Goal: Information Seeking & Learning: Learn about a topic

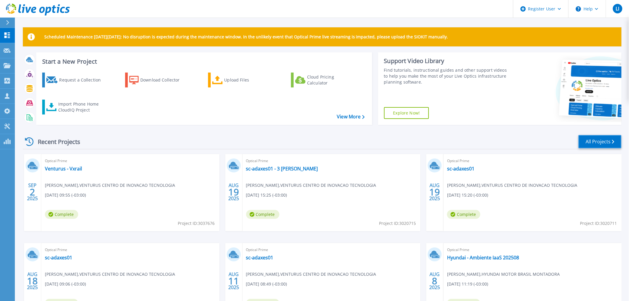
drag, startPoint x: 603, startPoint y: 146, endPoint x: 600, endPoint y: 145, distance: 3.1
click at [603, 146] on link "All Projects" at bounding box center [600, 141] width 43 height 13
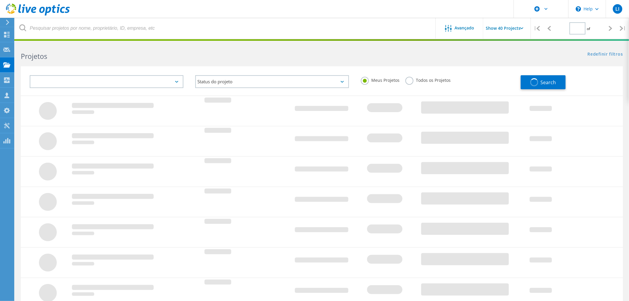
type input "1"
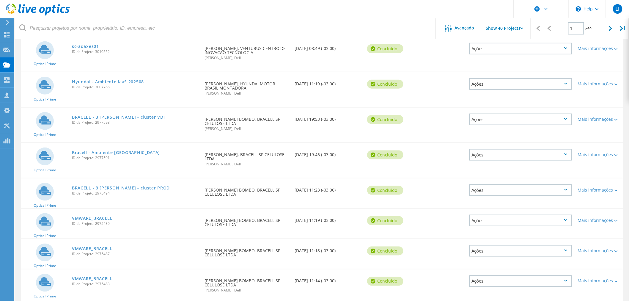
scroll to position [198, 0]
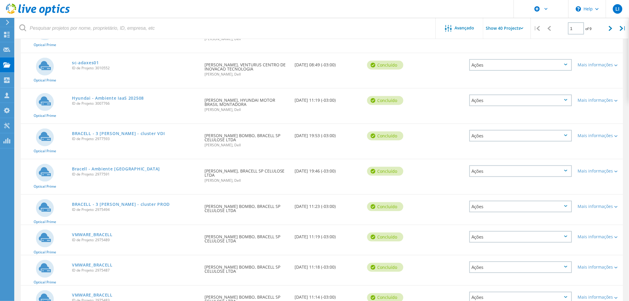
click at [102, 173] on span "ID de Projeto: 2977591" at bounding box center [135, 175] width 127 height 4
copy span "2977591"
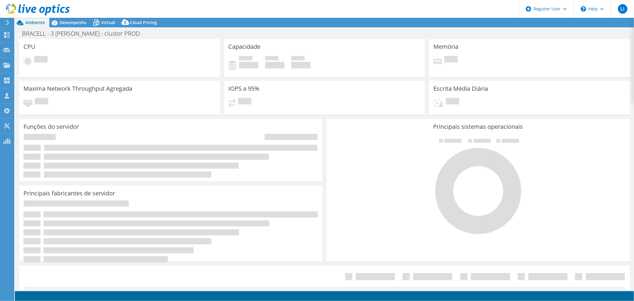
select select "USD"
select select "SouthAmerica"
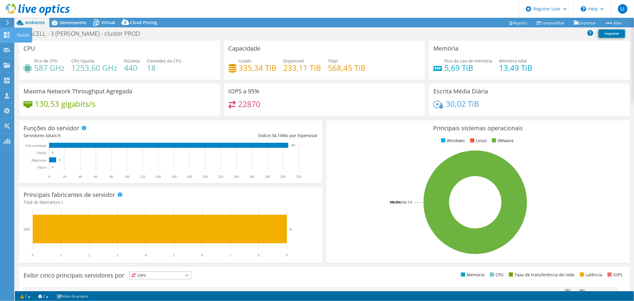
click at [21, 37] on div "Painel" at bounding box center [23, 35] width 18 height 15
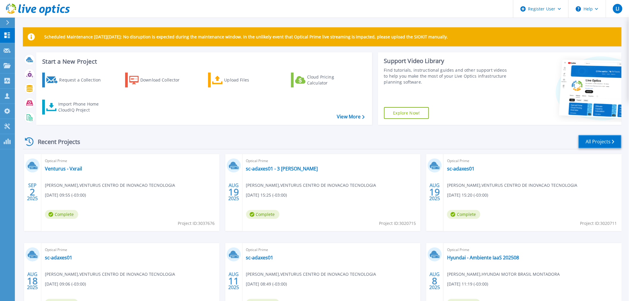
click at [599, 140] on link "All Projects" at bounding box center [600, 141] width 43 height 13
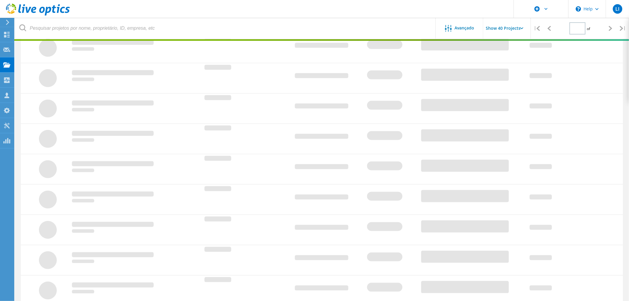
scroll to position [118, 0]
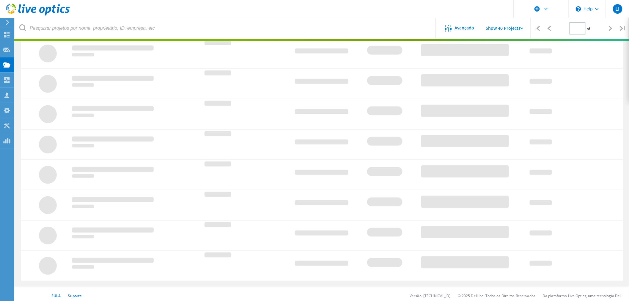
type input "1"
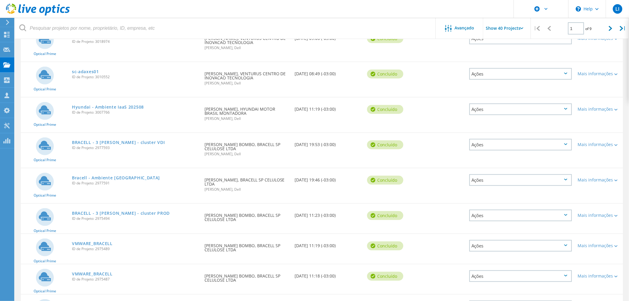
scroll to position [217, 0]
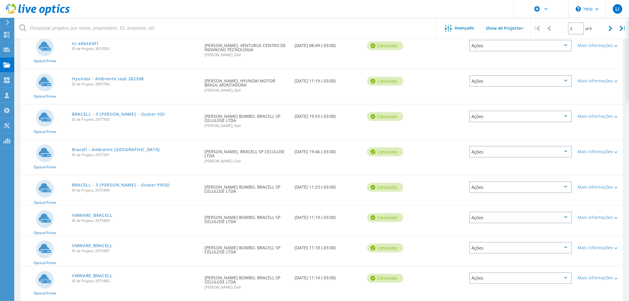
click at [100, 189] on span "ID de Projeto: 2975494" at bounding box center [135, 191] width 127 height 4
copy span "2975494"
drag, startPoint x: 118, startPoint y: 176, endPoint x: 111, endPoint y: 176, distance: 7.1
click at [111, 183] on link "BRACELL - 3 [PERSON_NAME] - cluster PROD" at bounding box center [121, 185] width 98 height 4
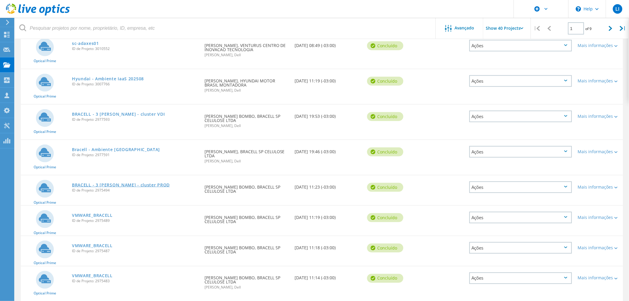
click at [122, 183] on link "BRACELL - 3 [PERSON_NAME] - cluster PROD" at bounding box center [121, 185] width 98 height 4
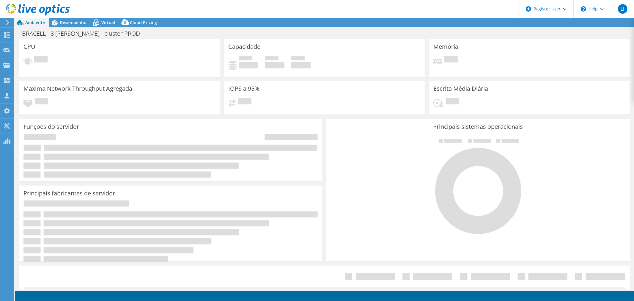
select select "SouthAmerica"
select select "USD"
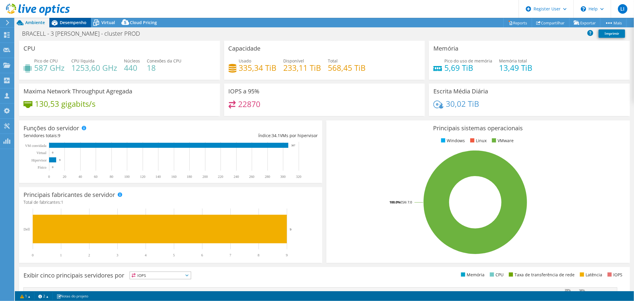
click at [69, 23] on span "Desempenho" at bounding box center [73, 23] width 27 height 6
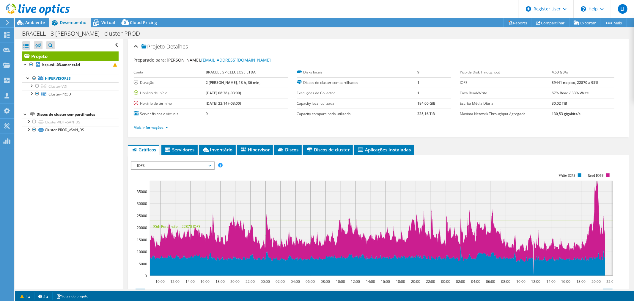
click at [170, 164] on span "IOPS" at bounding box center [172, 165] width 76 height 7
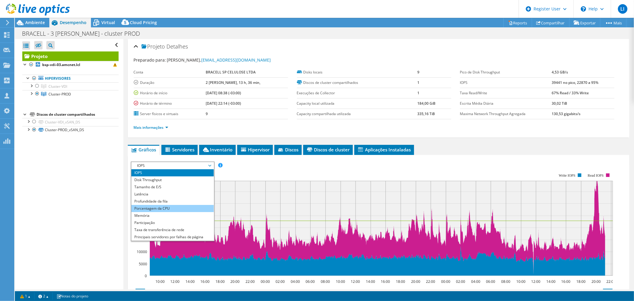
click at [173, 205] on li "Porcentagem da CPU" at bounding box center [172, 208] width 82 height 7
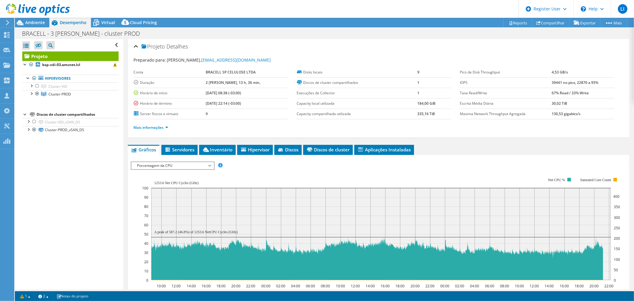
click at [183, 164] on span "Porcentagem da CPU" at bounding box center [172, 165] width 76 height 7
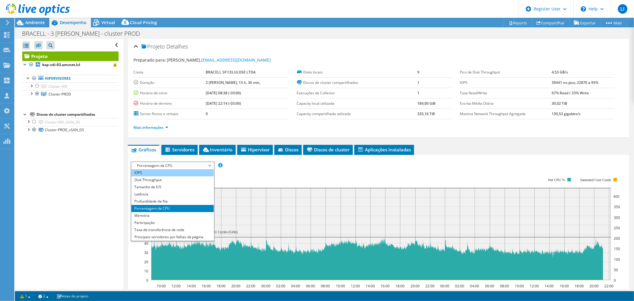
click at [162, 169] on li "IOPS" at bounding box center [172, 172] width 82 height 7
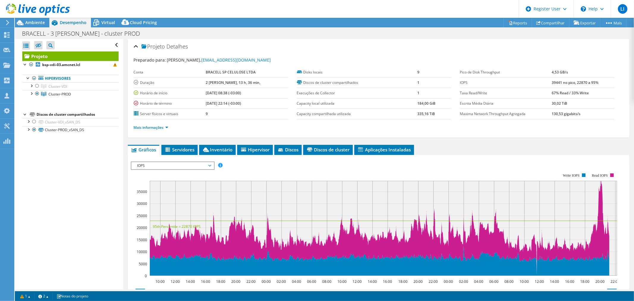
click at [31, 19] on div at bounding box center [35, 10] width 70 height 20
click at [31, 21] on span "Ambiente" at bounding box center [35, 23] width 20 height 6
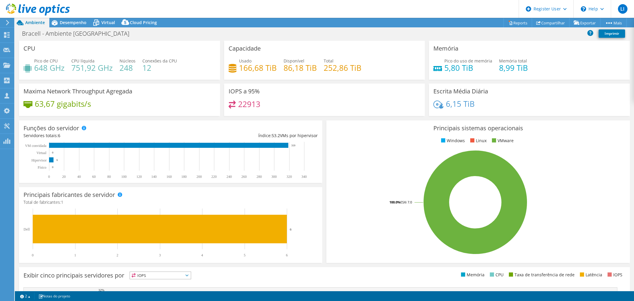
select select "SouthAmerica"
select select "USD"
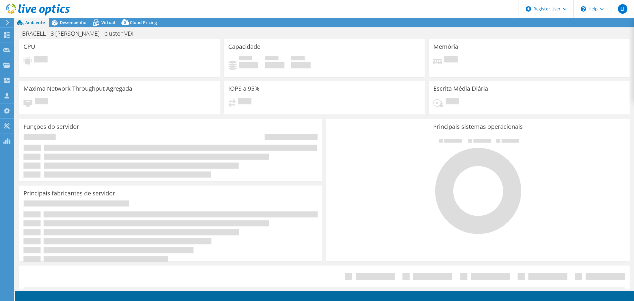
select select "USD"
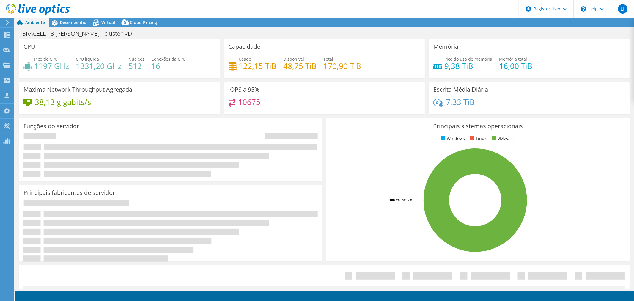
select select "SouthAmerica"
